Goal: Information Seeking & Learning: Learn about a topic

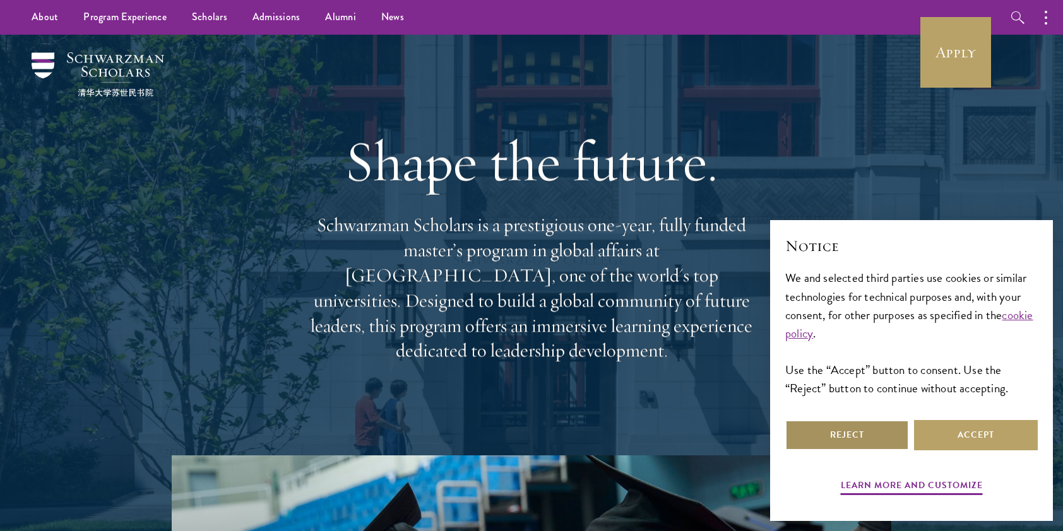
click at [832, 437] on button "Reject" at bounding box center [847, 435] width 124 height 30
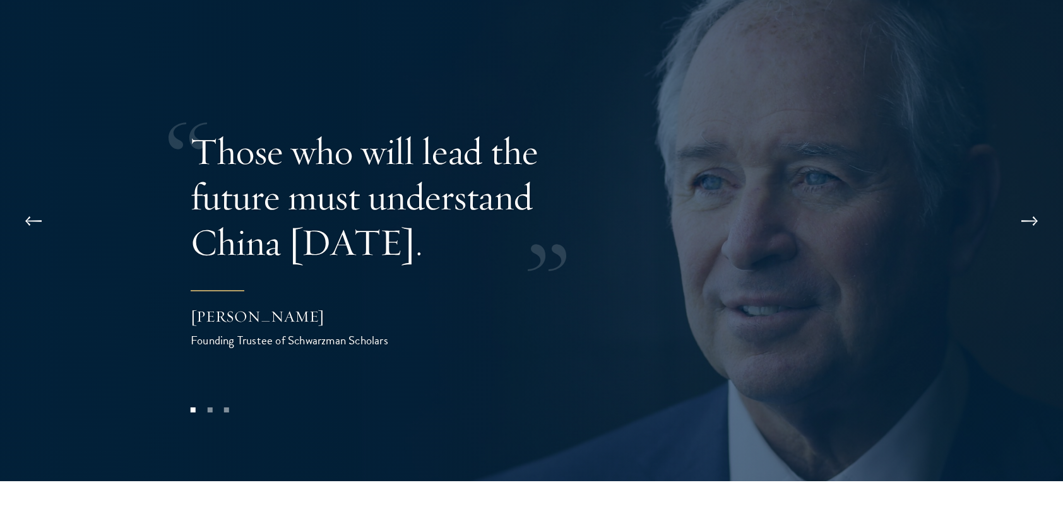
scroll to position [2587, 0]
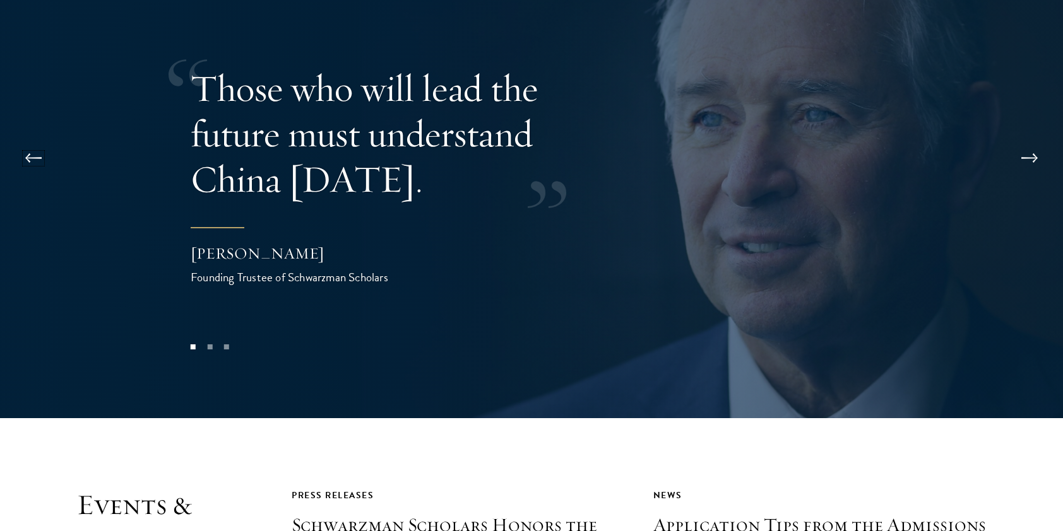
click at [30, 141] on button at bounding box center [34, 158] width 42 height 35
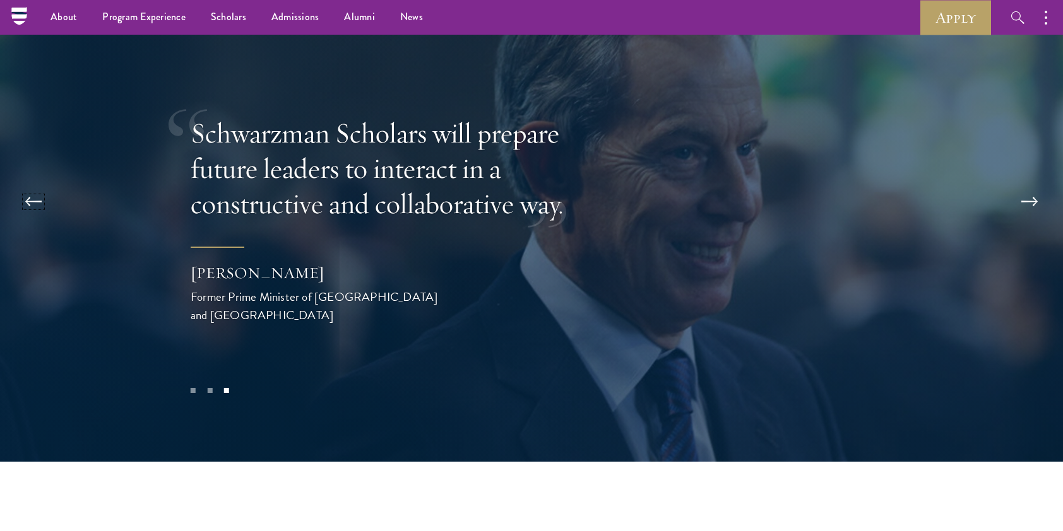
scroll to position [2524, 0]
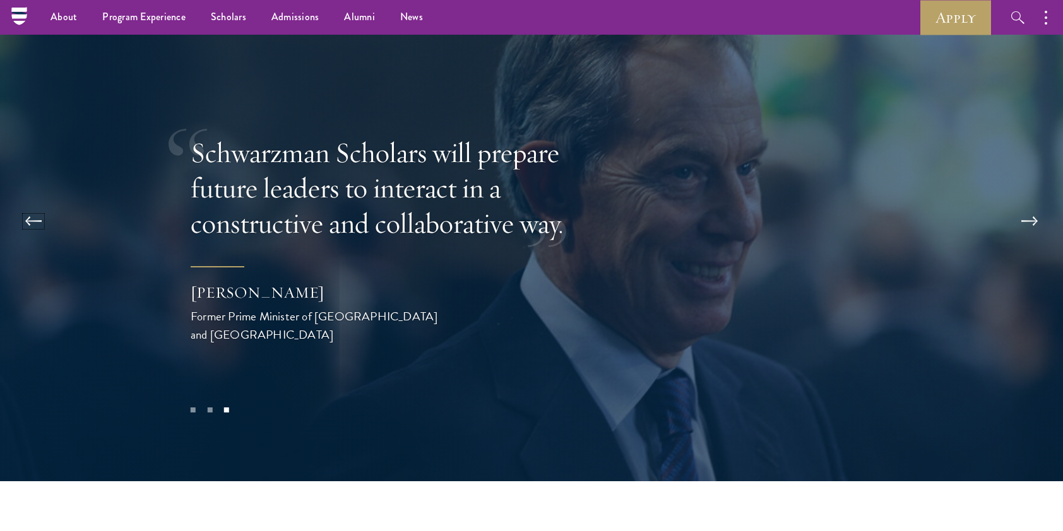
click at [35, 204] on button at bounding box center [34, 221] width 42 height 35
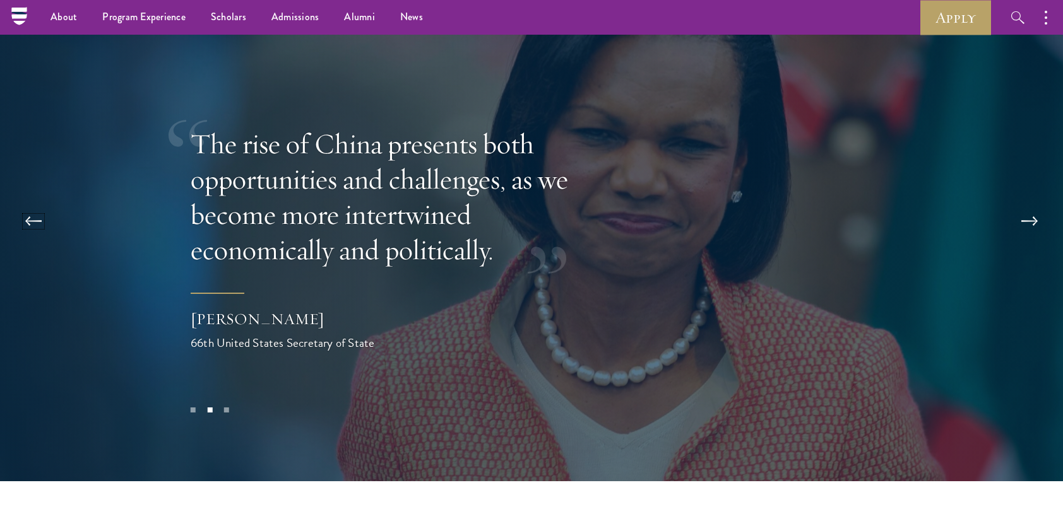
click at [30, 204] on button at bounding box center [34, 221] width 42 height 35
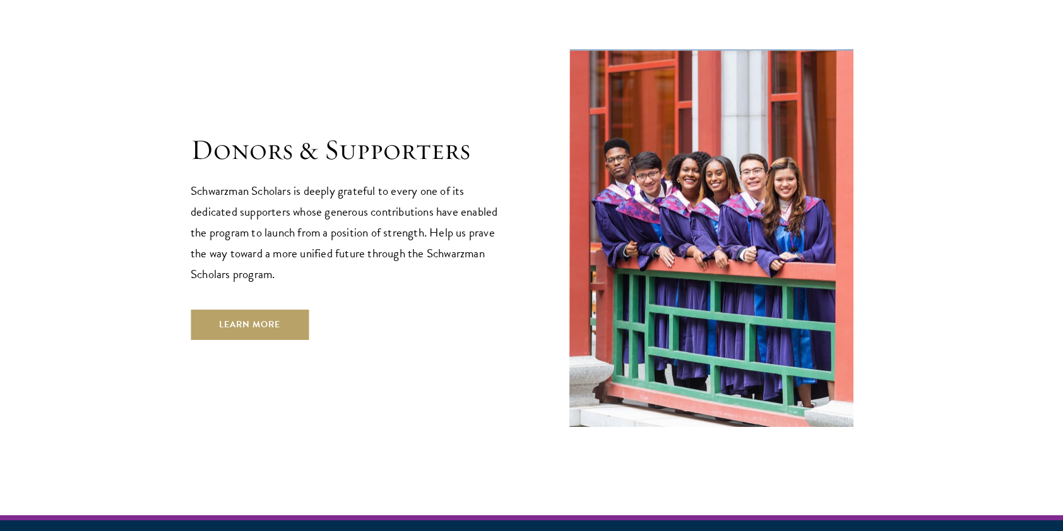
scroll to position [3605, 0]
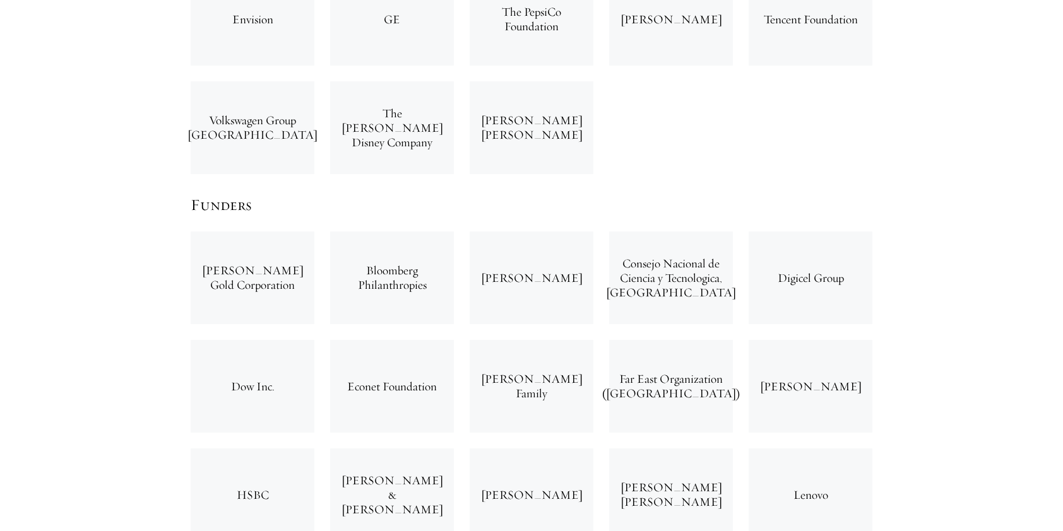
scroll to position [2903, 0]
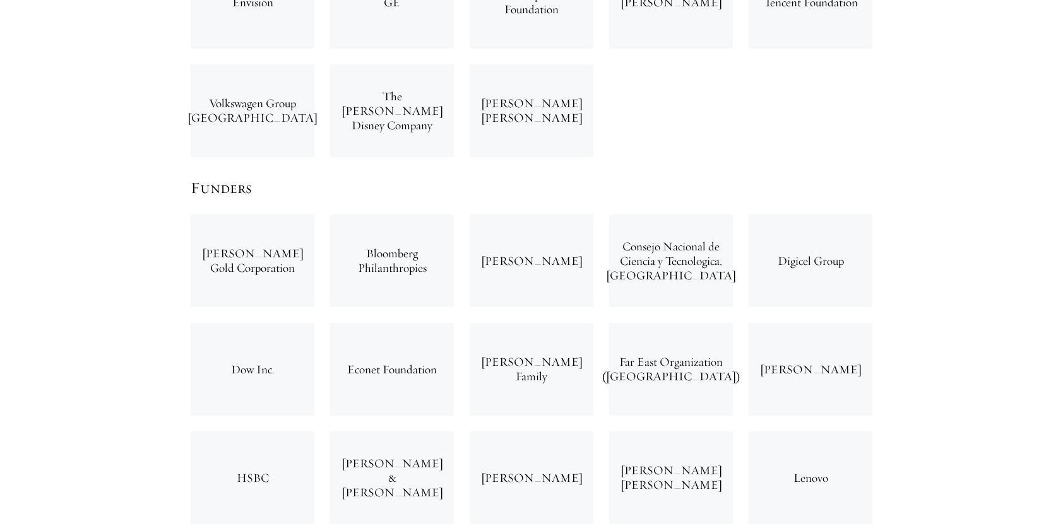
click at [249, 323] on div "Dow Inc." at bounding box center [253, 369] width 124 height 93
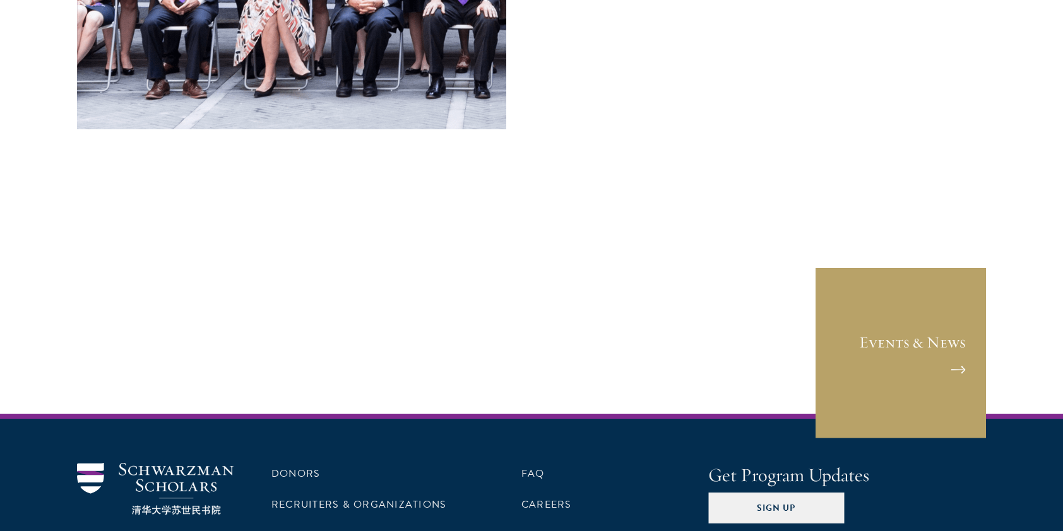
scroll to position [5113, 0]
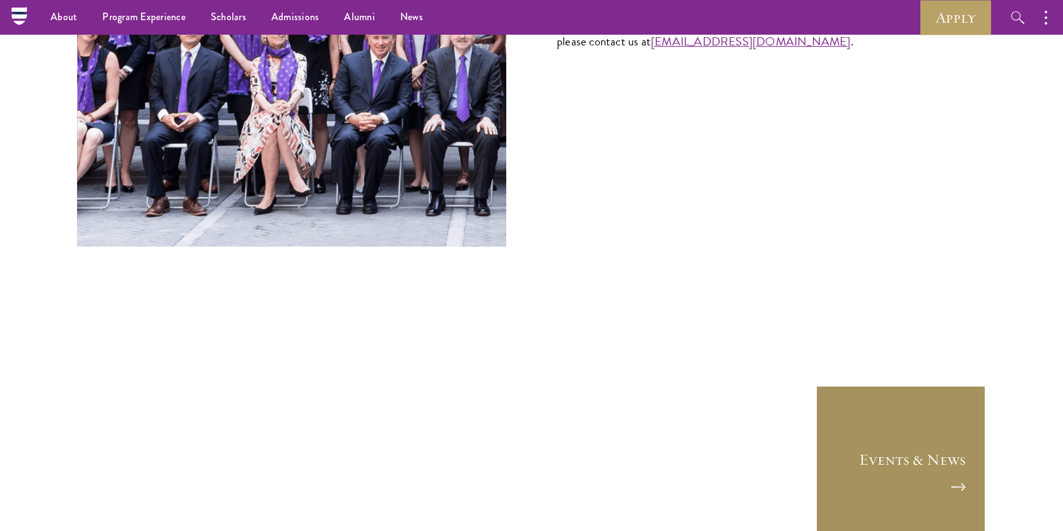
click at [946, 393] on link "Events & News" at bounding box center [900, 471] width 170 height 170
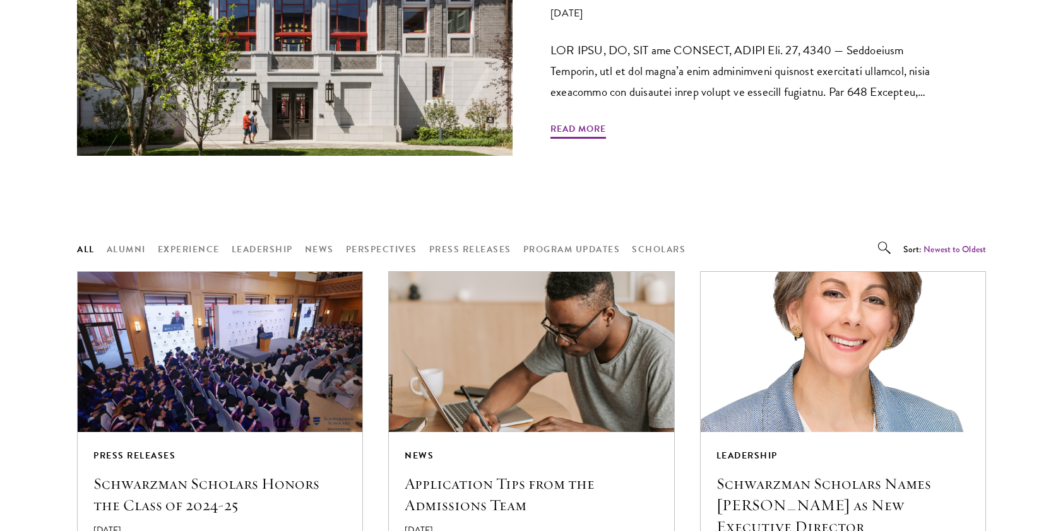
scroll to position [884, 0]
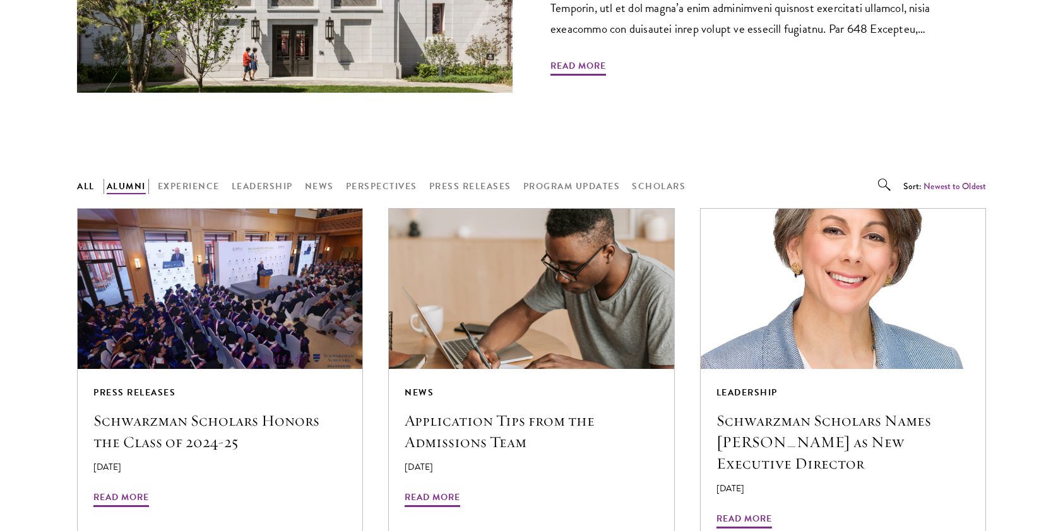
click at [127, 184] on button "Alumni" at bounding box center [126, 187] width 39 height 16
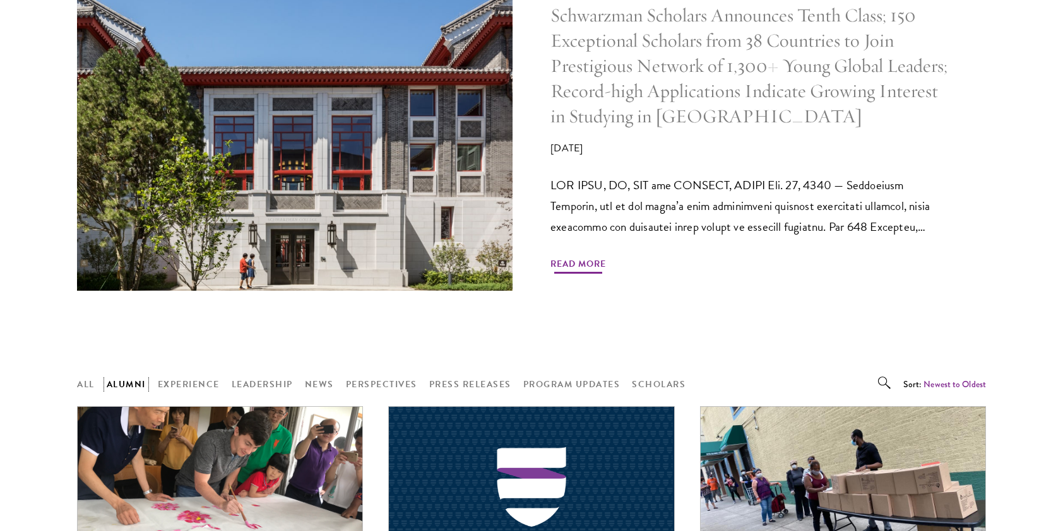
scroll to position [757, 0]
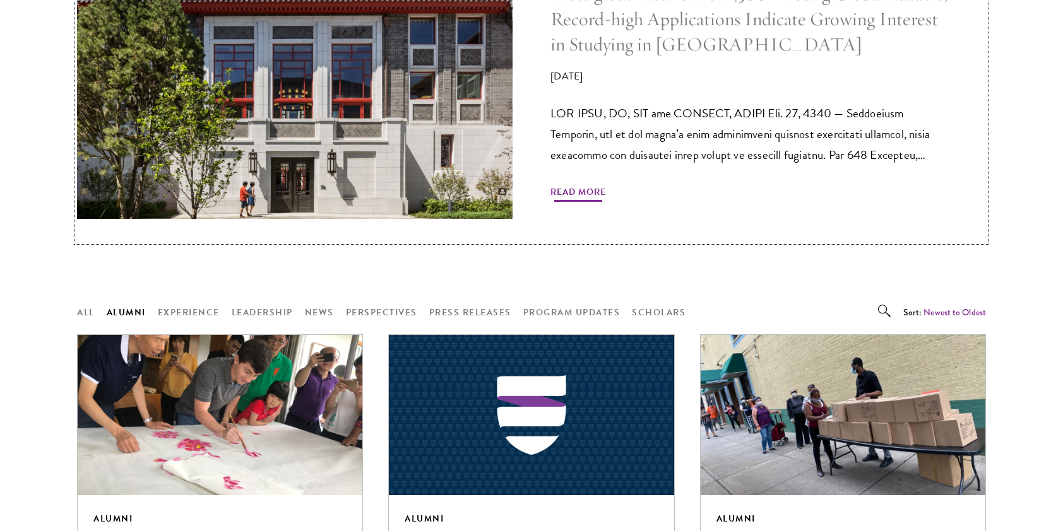
click at [578, 193] on span "Read More" at bounding box center [578, 194] width 56 height 20
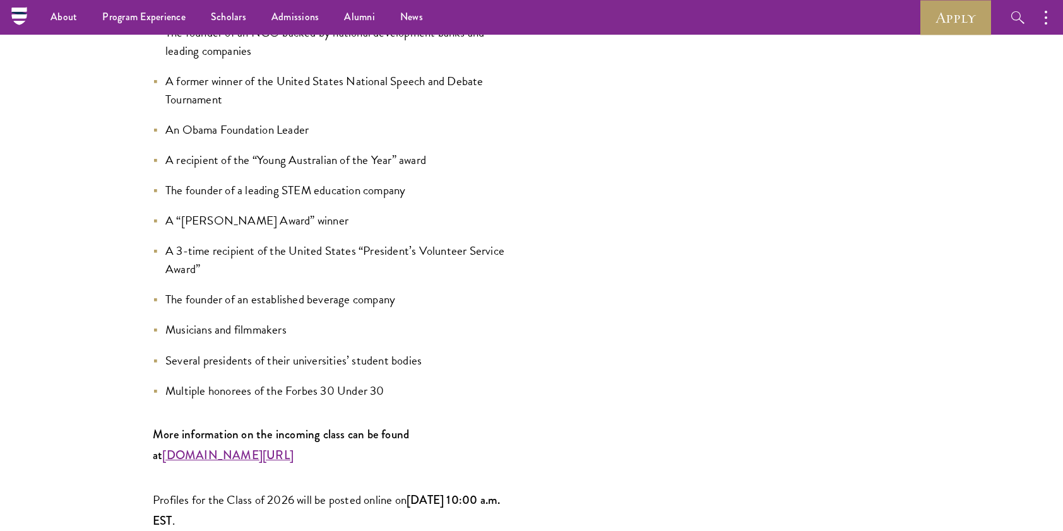
scroll to position [1578, 0]
